Goal: Task Accomplishment & Management: Use online tool/utility

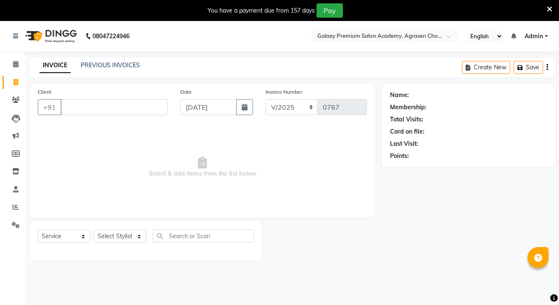
select select "service"
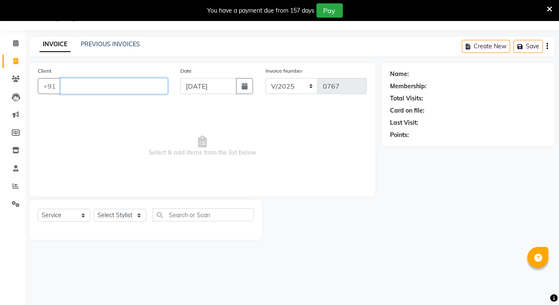
click at [114, 82] on input "Client" at bounding box center [114, 86] width 107 height 16
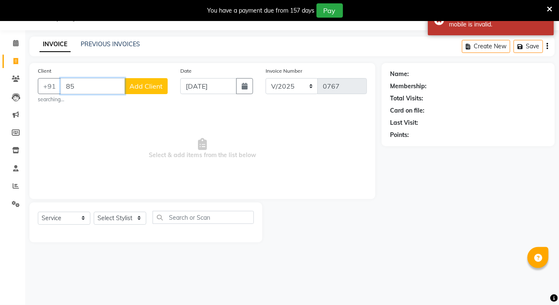
type input "8"
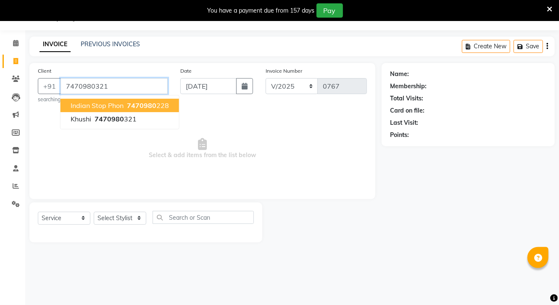
type input "7470980321"
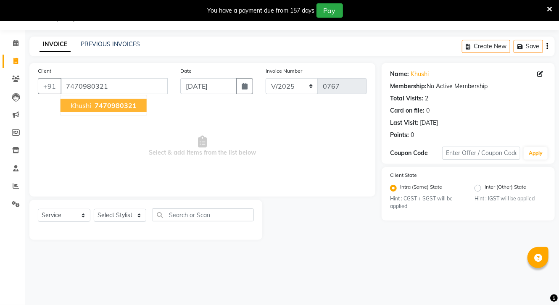
click at [114, 103] on span "7470980321" at bounding box center [116, 105] width 42 height 8
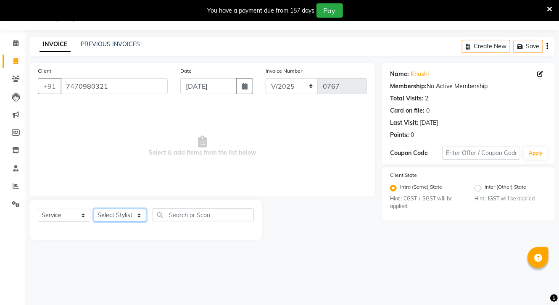
click at [118, 220] on select "Select Stylist [PERSON_NAME] CHOTI choti mamta dhanno gayatri [PERSON_NAME] [PE…" at bounding box center [120, 215] width 53 height 13
select select "28393"
click at [94, 209] on select "Select Stylist [PERSON_NAME] CHOTI choti mamta dhanno gayatri [PERSON_NAME] [PE…" at bounding box center [120, 215] width 53 height 13
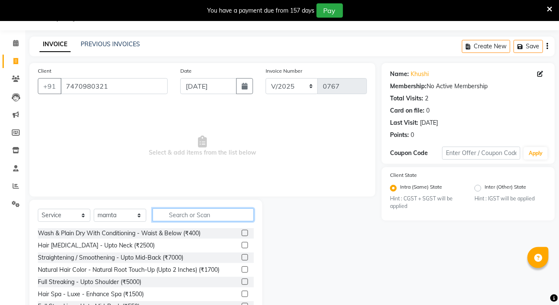
click at [190, 218] on input "text" at bounding box center [203, 214] width 101 height 13
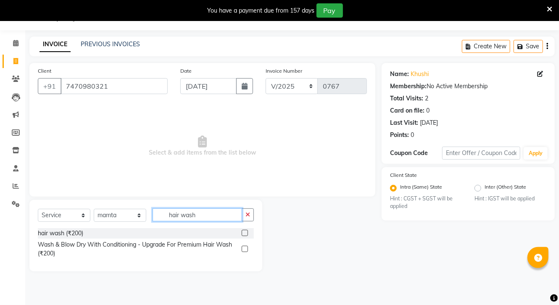
type input "hair wash"
click at [245, 235] on label at bounding box center [245, 233] width 6 height 6
click at [245, 235] on input "checkbox" at bounding box center [244, 233] width 5 height 5
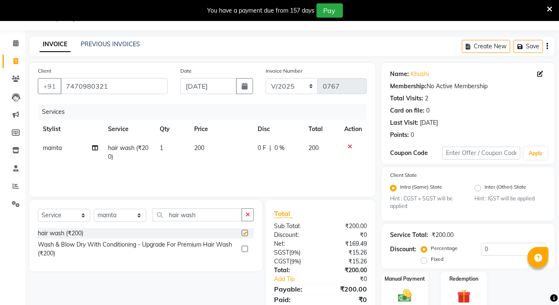
checkbox input "false"
